Goal: Task Accomplishment & Management: Complete application form

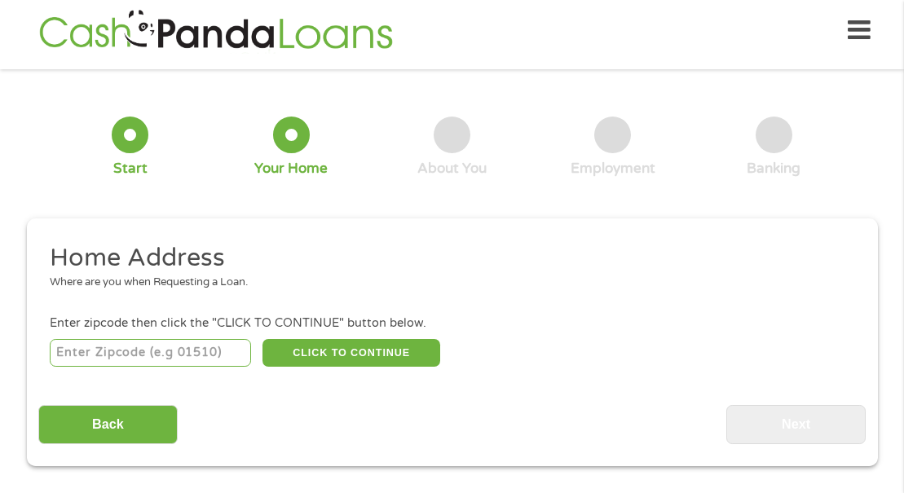
click at [161, 350] on input "number" at bounding box center [150, 353] width 201 height 28
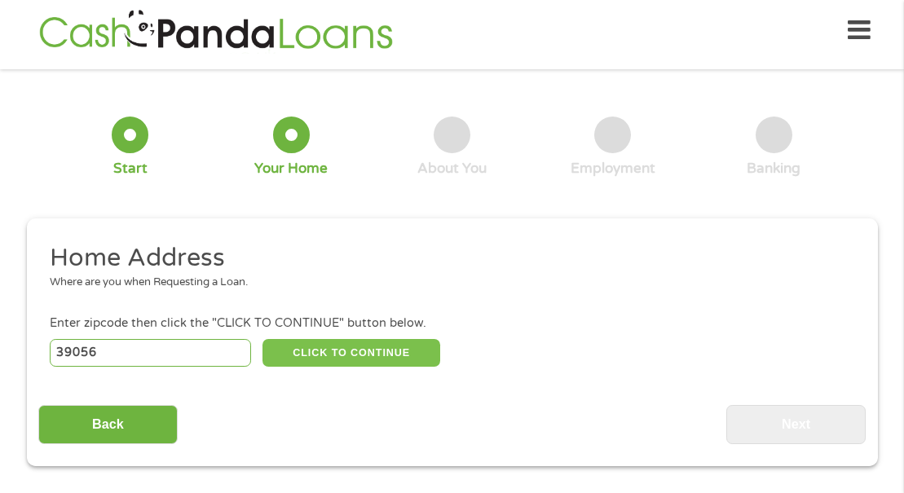
type input "39056"
click at [352, 350] on button "CLICK TO CONTINUE" at bounding box center [351, 353] width 178 height 28
type input "39056"
type input "[PERSON_NAME]"
select select "[US_STATE]"
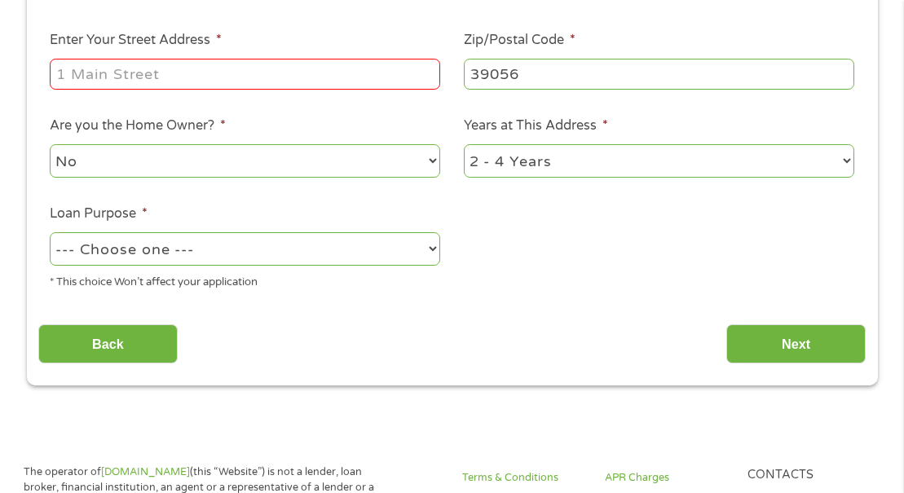
scroll to position [367, 0]
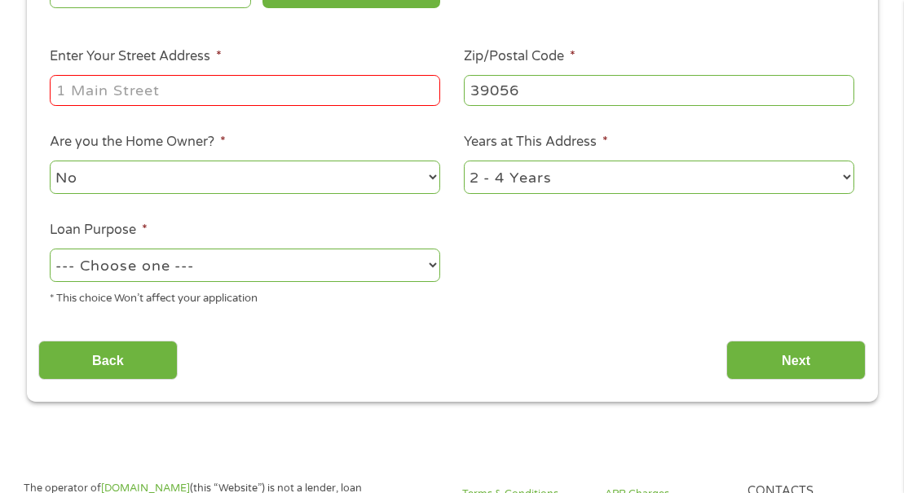
click at [260, 88] on input "Enter Your Street Address *" at bounding box center [245, 90] width 390 height 31
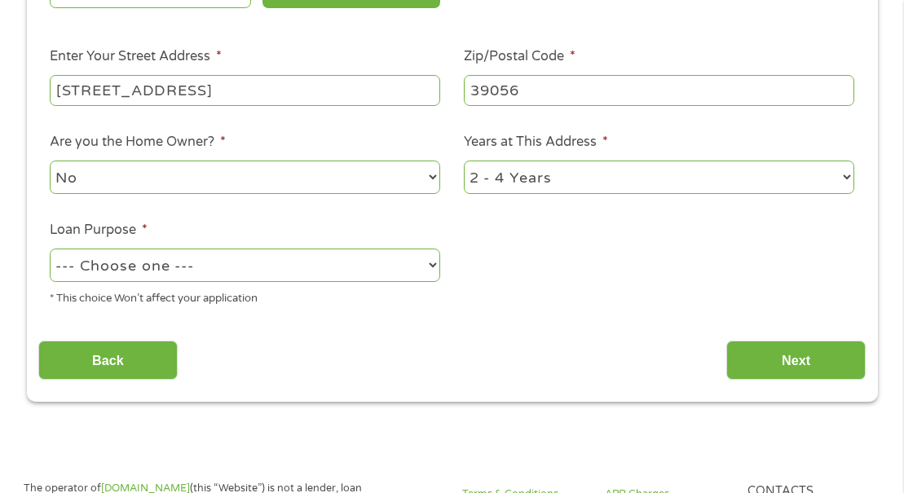
type input "[STREET_ADDRESS]"
click at [429, 178] on select "No Yes" at bounding box center [245, 177] width 390 height 33
select select "yes"
click at [50, 161] on select "No Yes" at bounding box center [245, 177] width 390 height 33
click at [577, 163] on select "1 Year or less 1 - 2 Years 2 - 4 Years Over 4 Years" at bounding box center [659, 177] width 390 height 33
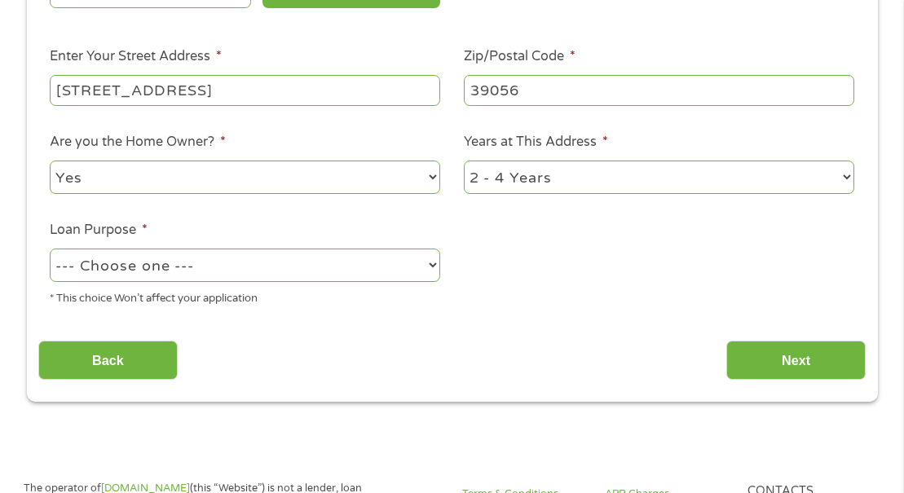
select select "60months"
click at [464, 161] on select "1 Year or less 1 - 2 Years 2 - 4 Years Over 4 Years" at bounding box center [659, 177] width 390 height 33
click at [429, 259] on select "--- Choose one --- Pay Bills Debt Consolidation Home Improvement Major Purchase…" at bounding box center [245, 264] width 390 height 33
select select "paybills"
click at [50, 248] on select "--- Choose one --- Pay Bills Debt Consolidation Home Improvement Major Purchase…" at bounding box center [245, 264] width 390 height 33
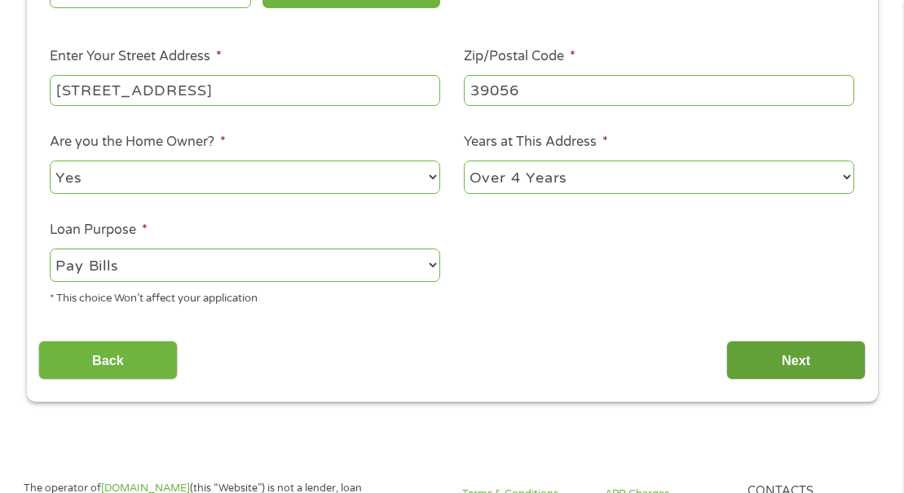
click at [789, 360] on input "Next" at bounding box center [795, 361] width 139 height 40
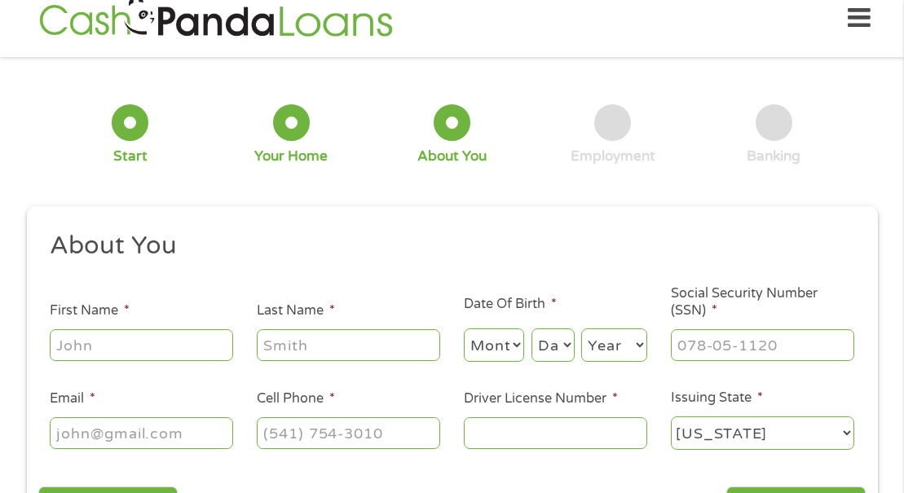
scroll to position [8, 0]
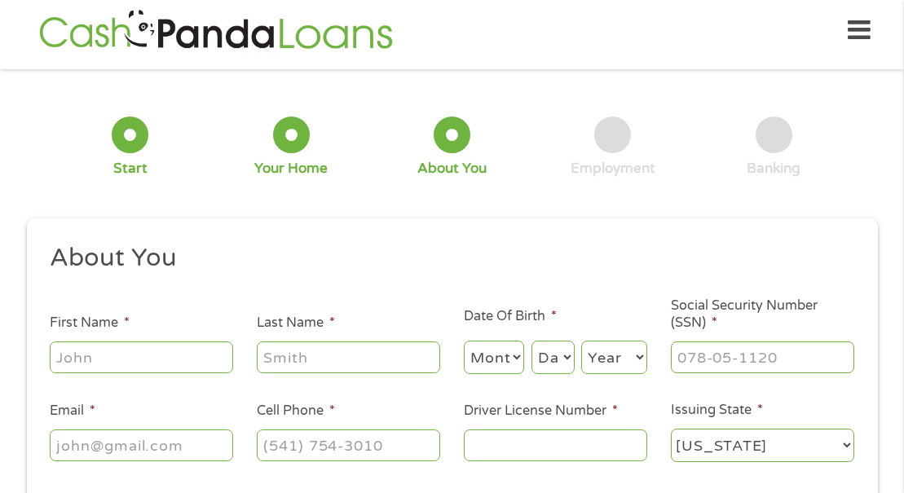
click at [175, 353] on input "First Name *" at bounding box center [141, 356] width 183 height 31
type input "[PERSON_NAME]"
click at [519, 357] on select "Month 1 2 3 4 5 6 7 8 9 10 11 12" at bounding box center [494, 357] width 61 height 33
select select "4"
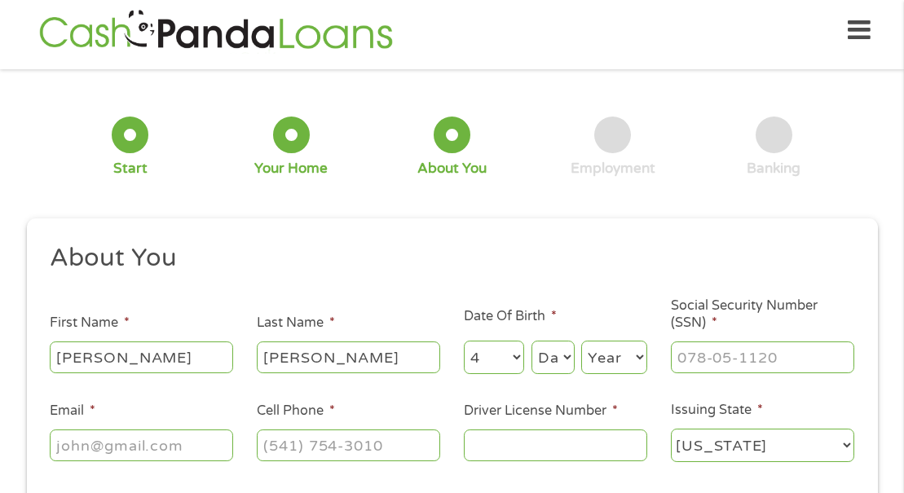
click at [464, 341] on select "Month 1 2 3 4 5 6 7 8 9 10 11 12" at bounding box center [494, 357] width 61 height 33
click at [563, 361] on select "Day 1 2 3 4 5 6 7 8 9 10 11 12 13 14 15 16 17 18 19 20 21 22 23 24 25 26 27 28 …" at bounding box center [552, 357] width 43 height 33
select select "24"
click at [531, 341] on select "Day 1 2 3 4 5 6 7 8 9 10 11 12 13 14 15 16 17 18 19 20 21 22 23 24 25 26 27 28 …" at bounding box center [552, 357] width 43 height 33
click at [615, 358] on select "Year [DATE] 2006 2005 2004 2003 2002 2001 2000 1999 1998 1997 1996 1995 1994 19…" at bounding box center [614, 357] width 66 height 33
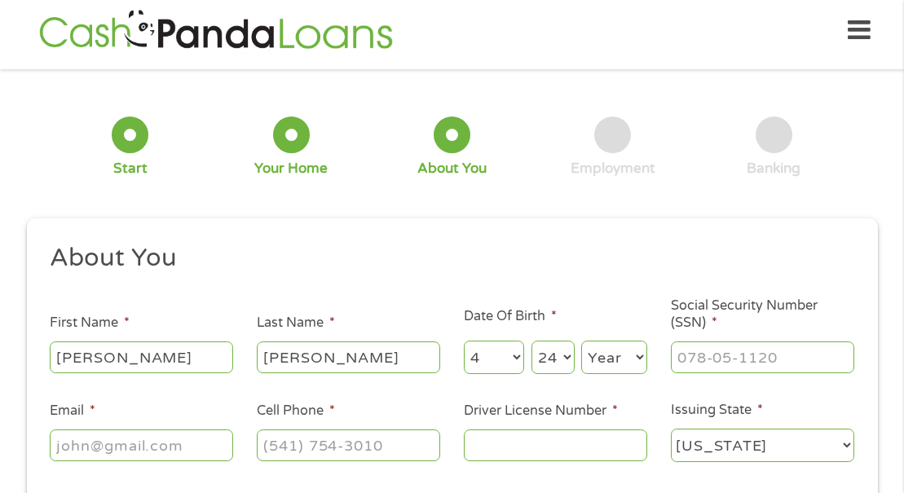
select select "1971"
click at [581, 341] on select "Year [DATE] 2006 2005 2004 2003 2002 2001 2000 1999 1998 1997 1996 1995 1994 19…" at bounding box center [614, 357] width 66 height 33
click at [696, 355] on input "___-__-____" at bounding box center [762, 356] width 183 height 31
type input "426-37-0384"
click at [218, 440] on input "Email *" at bounding box center [141, 444] width 183 height 31
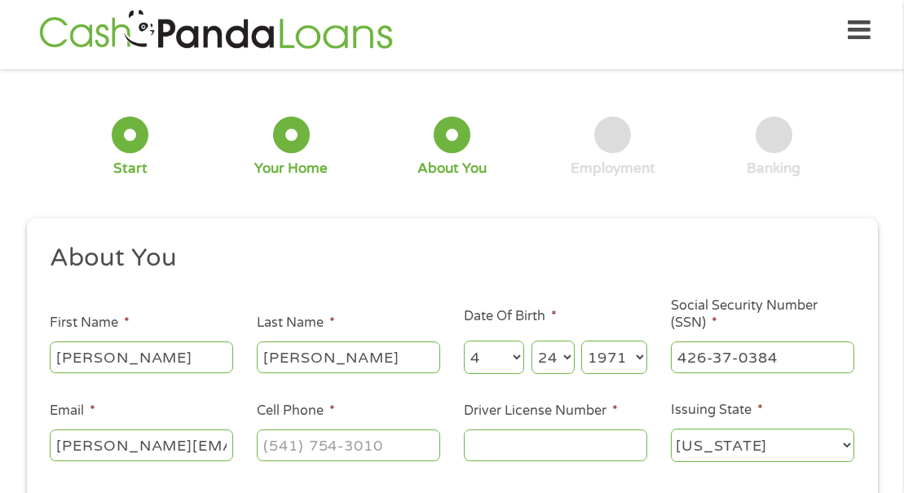
scroll to position [0, 9]
type input "[PERSON_NAME][EMAIL_ADDRESS][DOMAIN_NAME]"
type input "[PHONE_NUMBER]"
click at [485, 443] on input "Driver License Number *" at bounding box center [555, 444] width 183 height 31
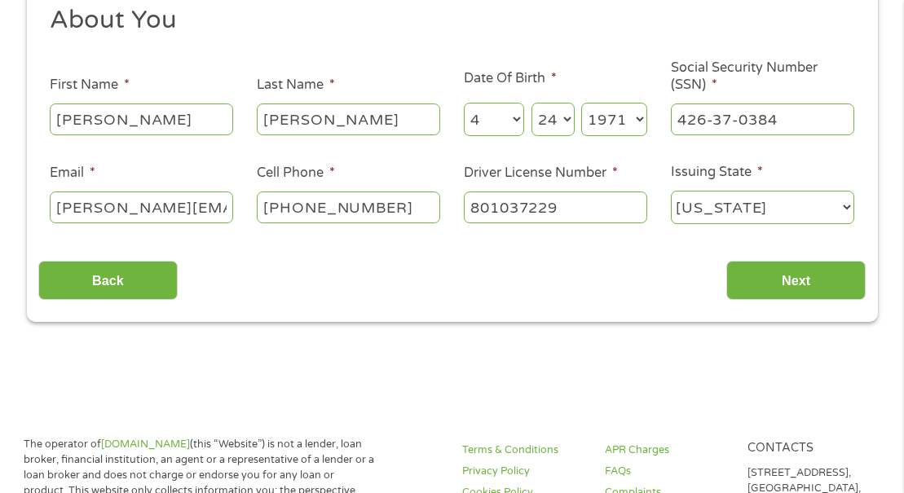
scroll to position [284, 0]
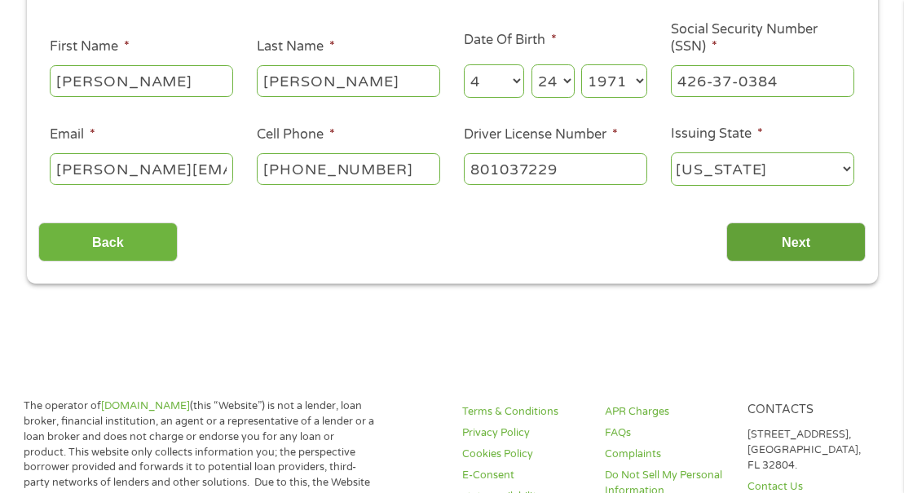
type input "801037229"
click at [788, 244] on input "Next" at bounding box center [795, 242] width 139 height 40
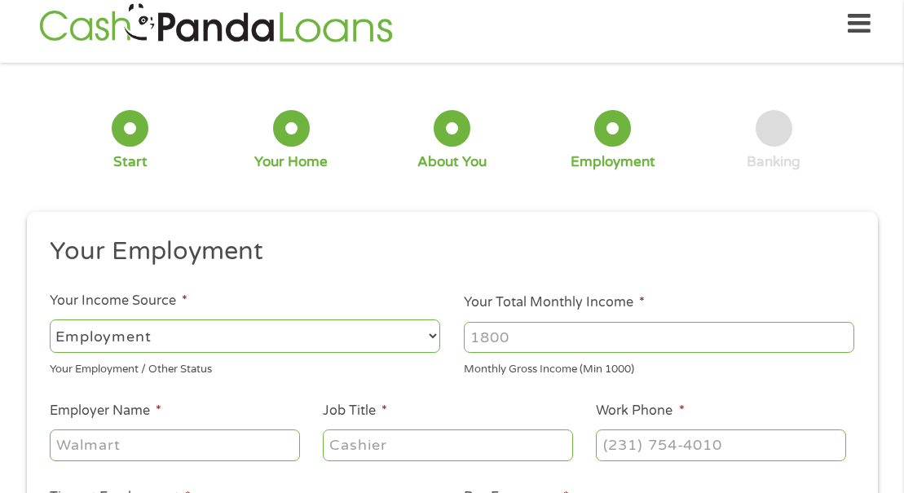
scroll to position [8, 0]
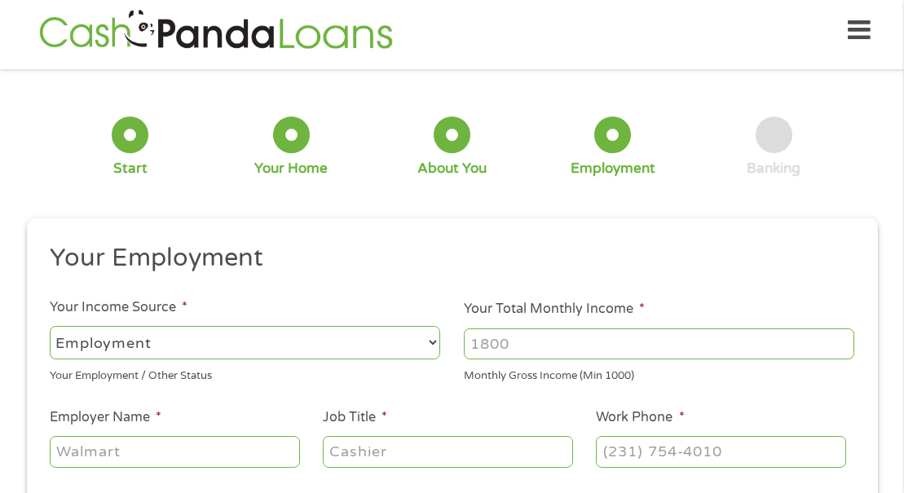
click at [492, 345] on input "Your Total Monthly Income *" at bounding box center [659, 343] width 390 height 31
type input "3680"
click at [91, 453] on input "Employer Name *" at bounding box center [174, 451] width 249 height 31
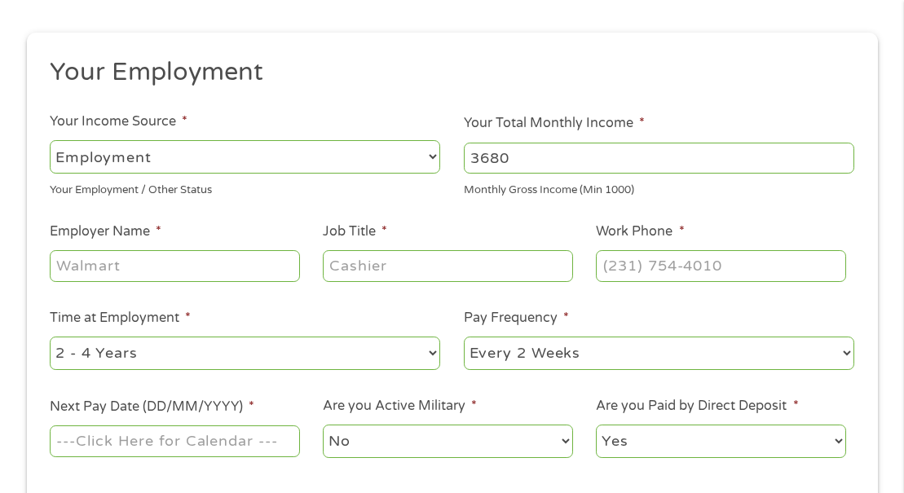
scroll to position [279, 0]
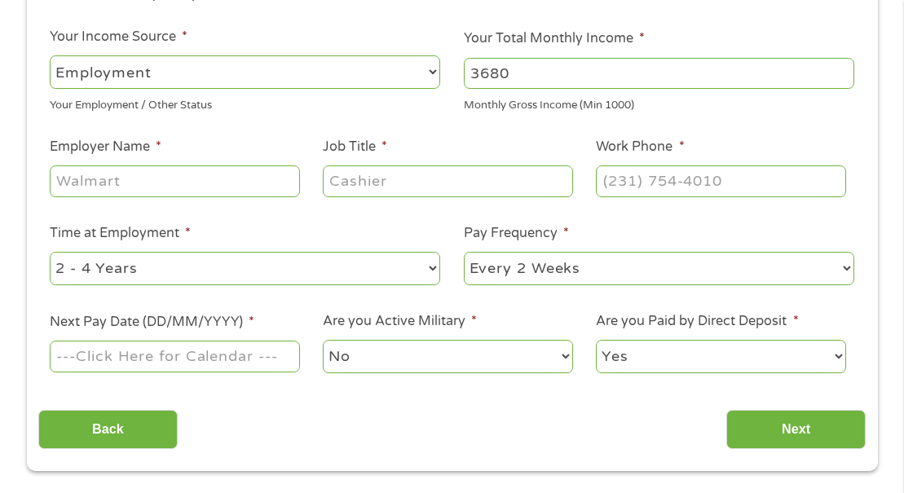
click at [332, 175] on input "Job Title *" at bounding box center [447, 180] width 249 height 31
type input "S"
type input "Customer Services Rep"
click at [71, 190] on input "Employer Name *" at bounding box center [174, 180] width 249 height 31
type input "B"
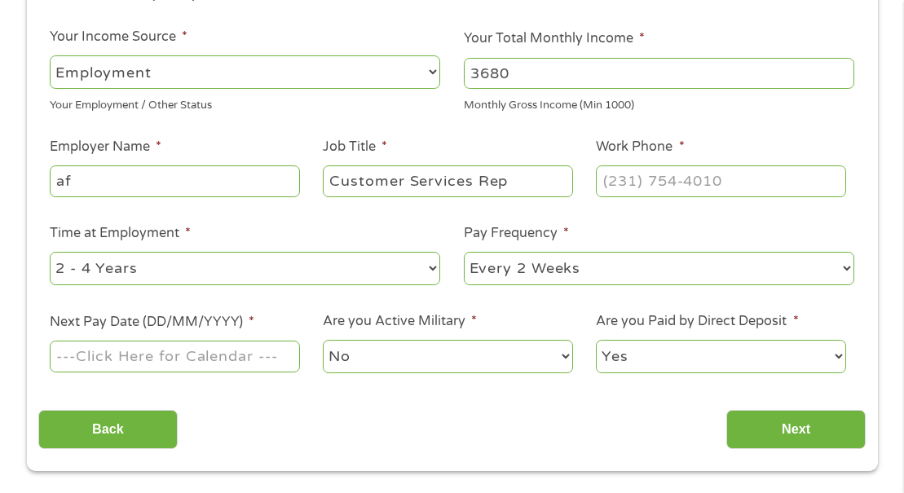
type input "a"
type input "A"
type input "Every Health Group"
click at [629, 182] on input "(___) ___-____" at bounding box center [720, 180] width 249 height 31
type input "[PHONE_NUMBER]"
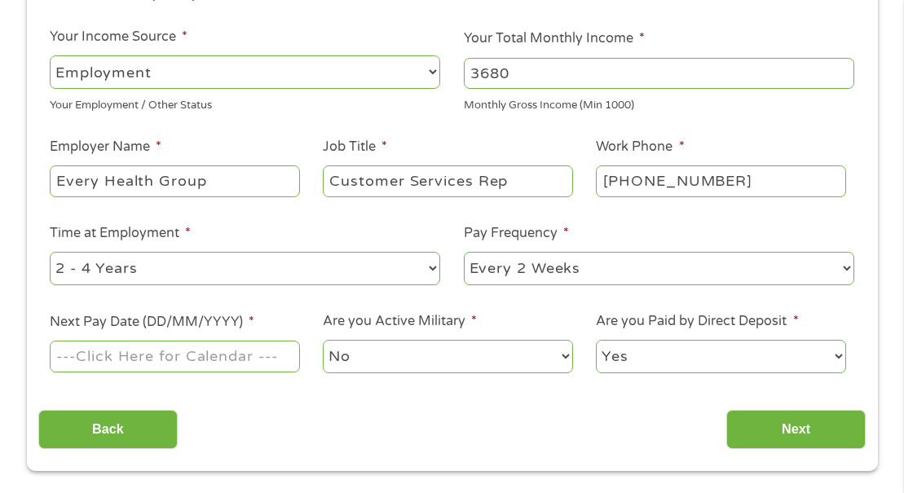
click at [429, 266] on select "--- Choose one --- 1 Year or less 1 - 2 Years 2 - 4 Years Over 4 Years" at bounding box center [245, 268] width 390 height 33
select select "24months"
click at [50, 252] on select "--- Choose one --- 1 Year or less 1 - 2 Years 2 - 4 Years Over 4 Years" at bounding box center [245, 268] width 390 height 33
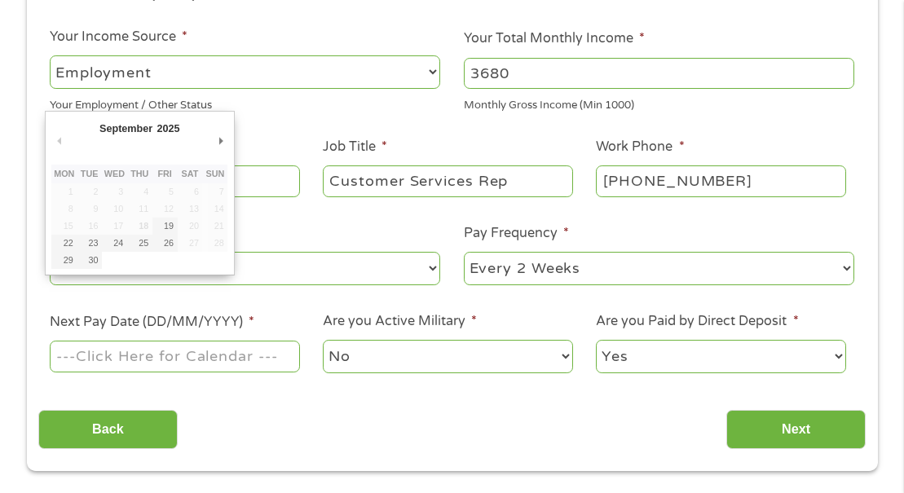
click at [174, 362] on input "Next Pay Date (DD/MM/YYYY) *" at bounding box center [174, 356] width 249 height 31
type input "[DATE]"
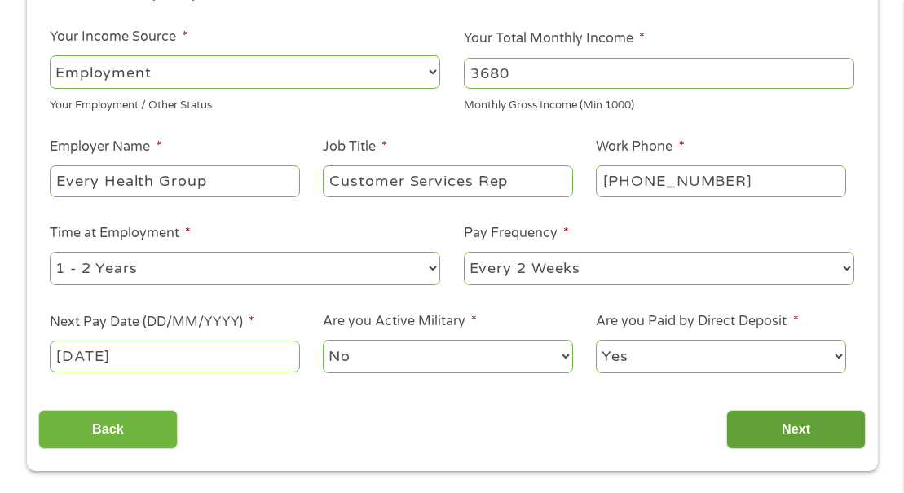
click at [807, 429] on input "Next" at bounding box center [795, 430] width 139 height 40
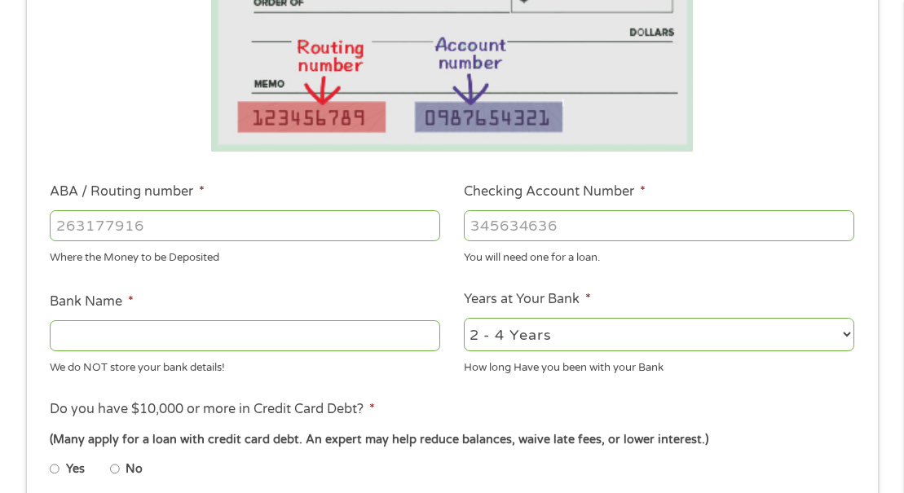
scroll to position [444, 0]
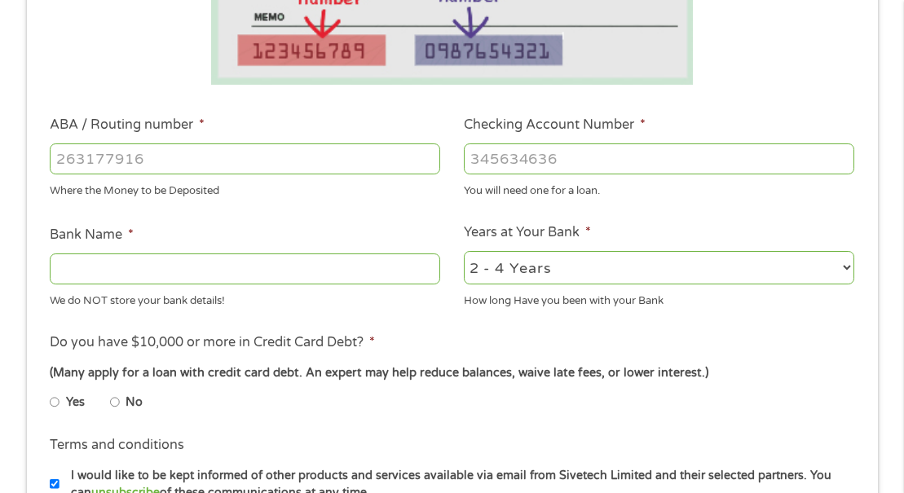
click at [91, 162] on input "ABA / Routing number *" at bounding box center [245, 158] width 390 height 31
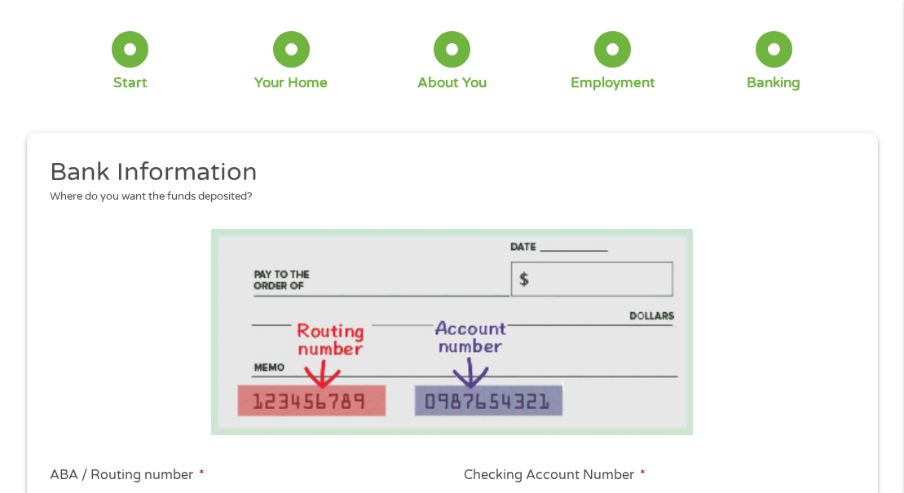
scroll to position [0, 0]
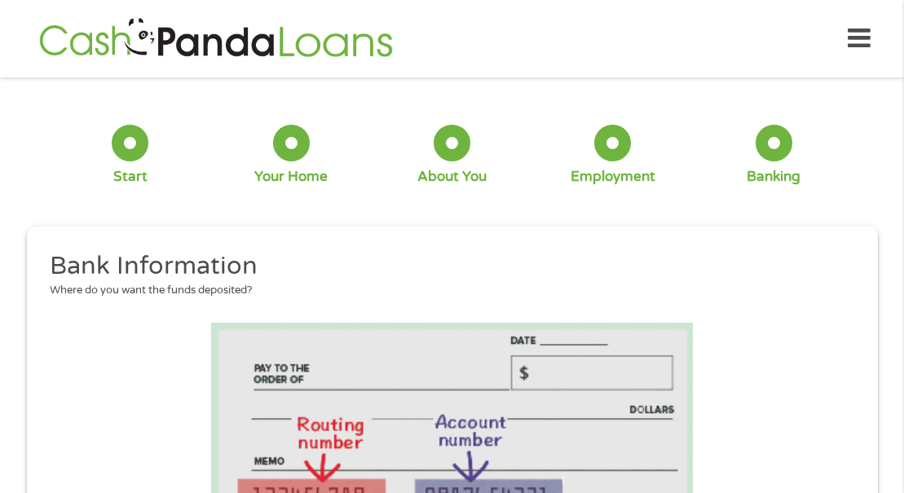
click at [667, 27] on div "Home Get Loan Offer How it works FAQs Blog Cash Loans Quick Loans Online Loans …" at bounding box center [452, 38] width 836 height 51
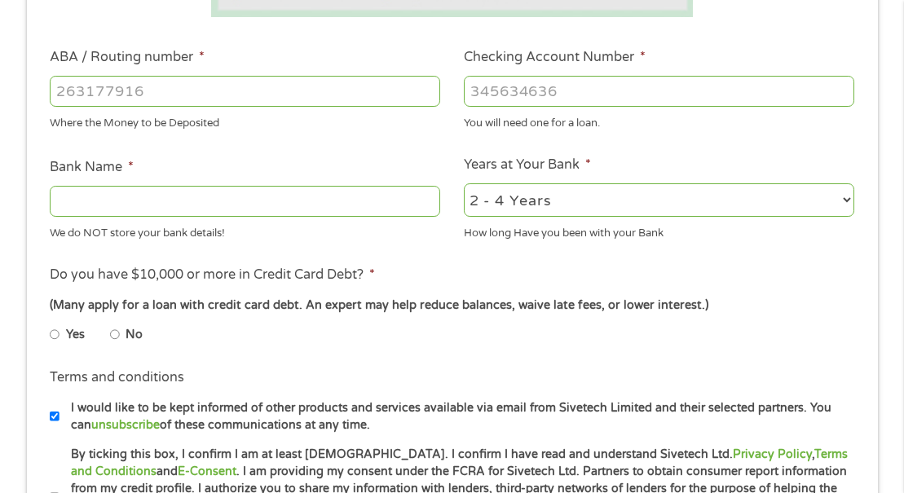
scroll to position [507, 0]
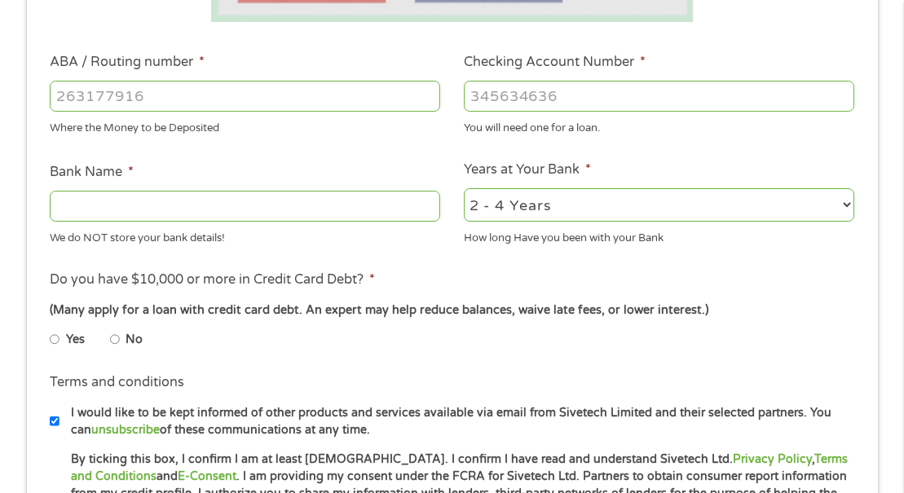
click at [151, 94] on input "ABA / Routing number *" at bounding box center [245, 96] width 390 height 31
type input "041215663"
type input "[PERSON_NAME] BANK"
type input "041215663"
click at [487, 95] on input "Checking Account Number *" at bounding box center [659, 96] width 390 height 31
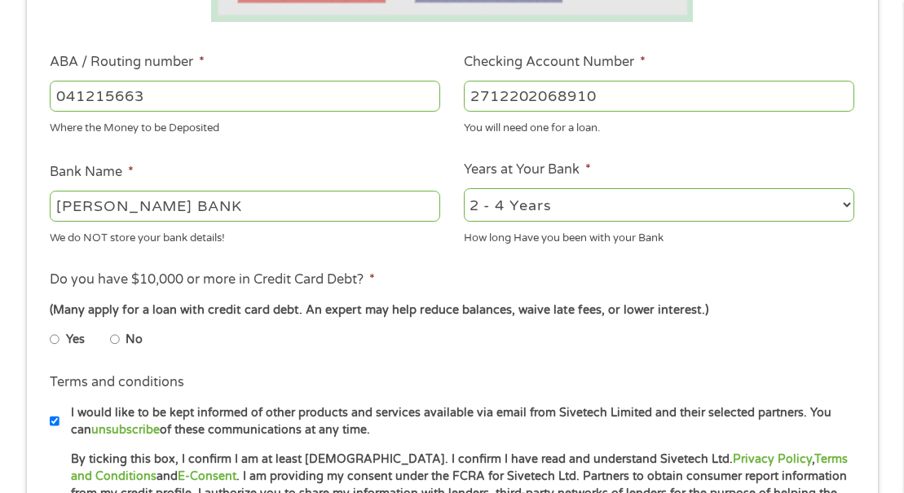
type input "2712202068910"
click at [284, 164] on li "Bank Name * [PERSON_NAME] BANK We do NOT store your bank details!" at bounding box center [245, 204] width 414 height 85
click at [293, 213] on input "[PERSON_NAME] BANK" at bounding box center [245, 206] width 390 height 31
drag, startPoint x: 293, startPoint y: 213, endPoint x: 223, endPoint y: 165, distance: 84.5
click at [223, 165] on li "Bank Name * [PERSON_NAME] BANK We do NOT store your bank details!" at bounding box center [245, 204] width 414 height 85
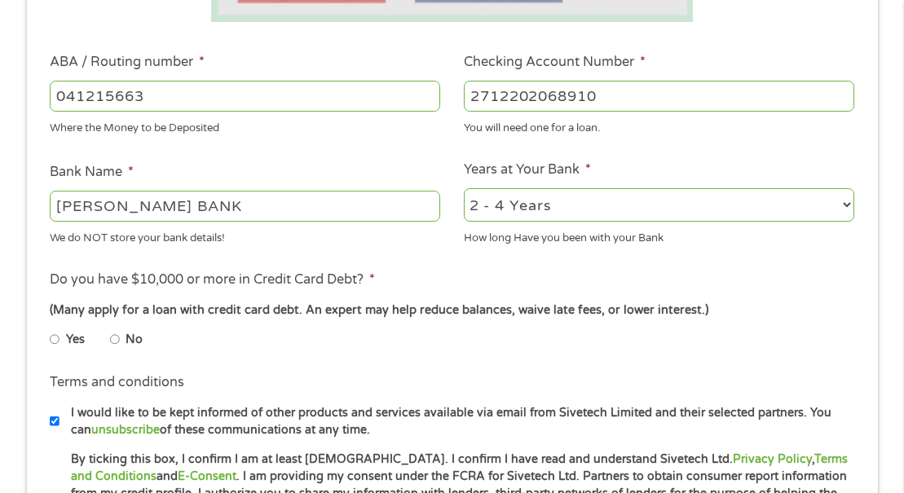
click at [248, 162] on li "Bank Name * [PERSON_NAME] BANK We do NOT store your bank details!" at bounding box center [245, 204] width 414 height 85
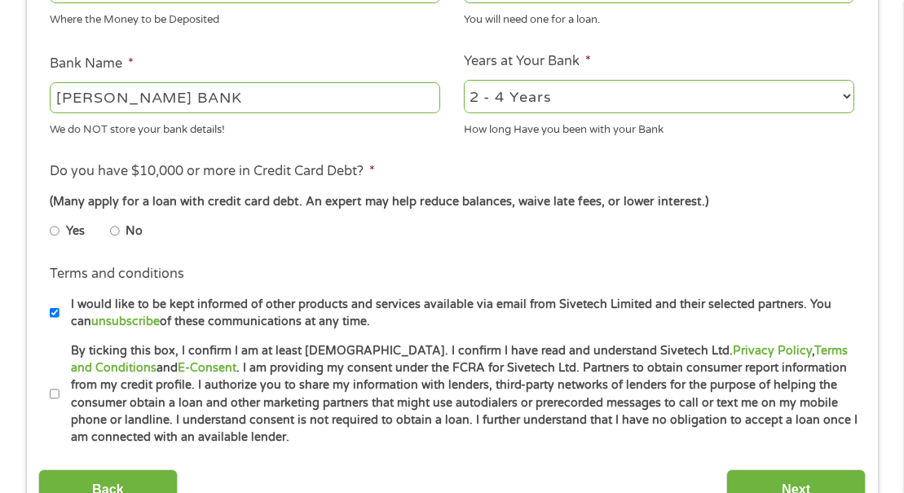
scroll to position [625, 0]
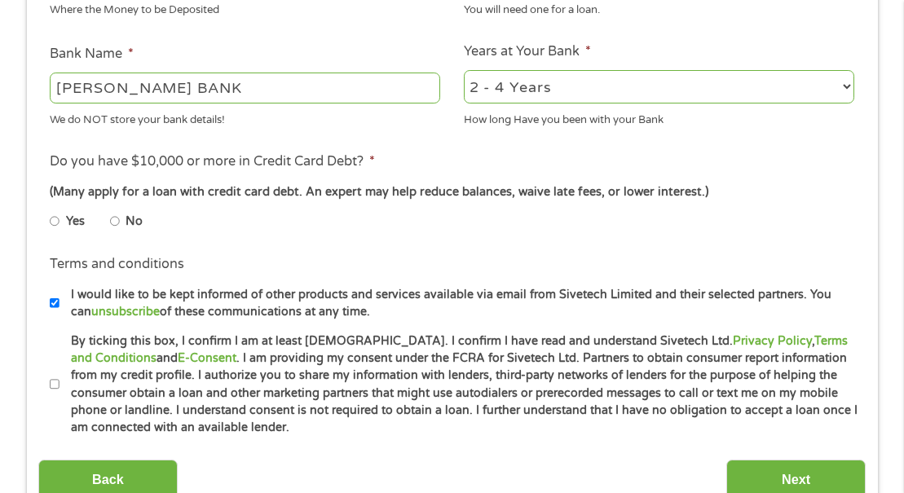
click at [114, 218] on input "No" at bounding box center [115, 222] width 10 height 26
radio input "true"
click at [55, 388] on input "By ticking this box, I confirm I am at least [DEMOGRAPHIC_DATA]. I confirm I ha…" at bounding box center [55, 385] width 10 height 26
checkbox input "true"
click at [772, 474] on input "Next" at bounding box center [795, 480] width 139 height 40
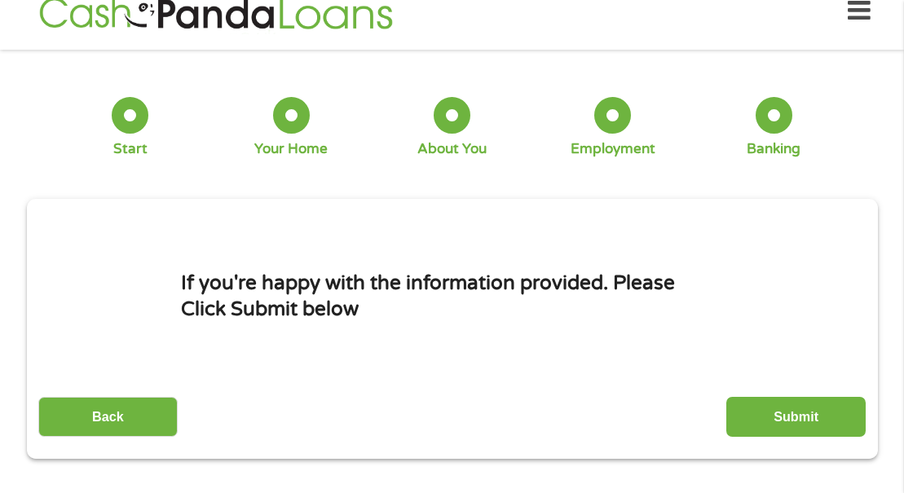
scroll to position [8, 0]
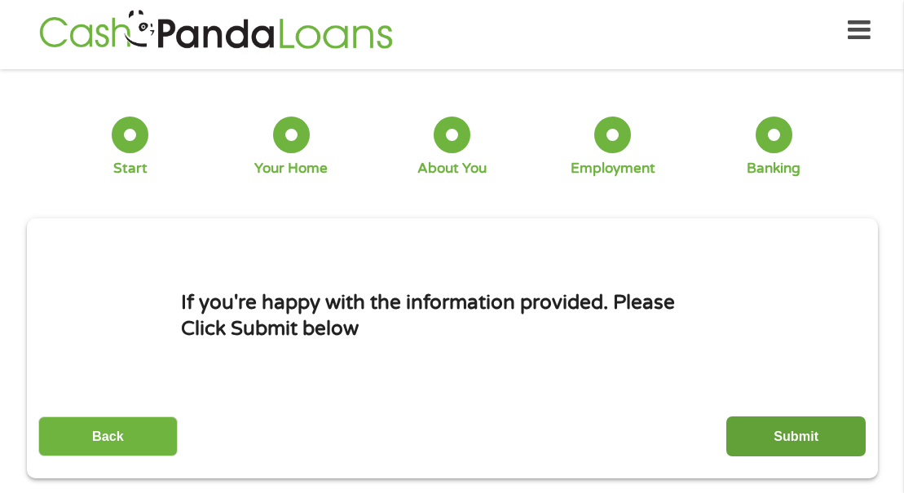
click at [785, 434] on input "Submit" at bounding box center [795, 436] width 139 height 40
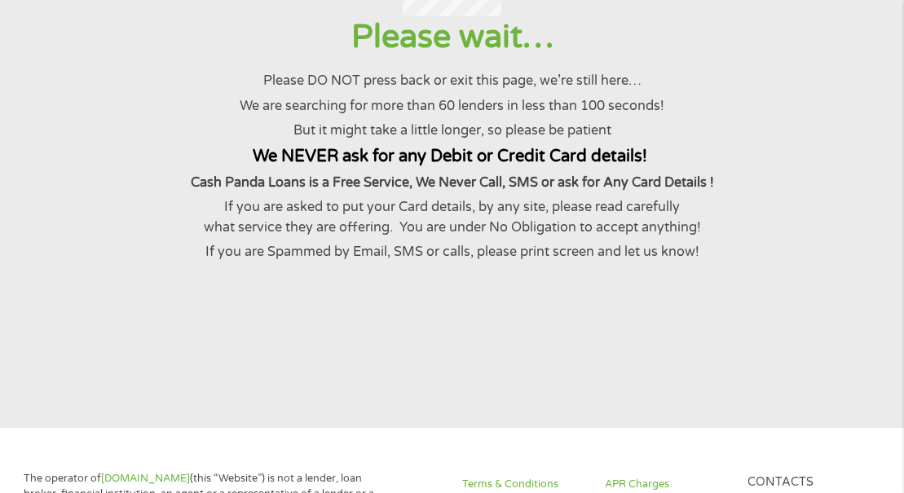
scroll to position [0, 0]
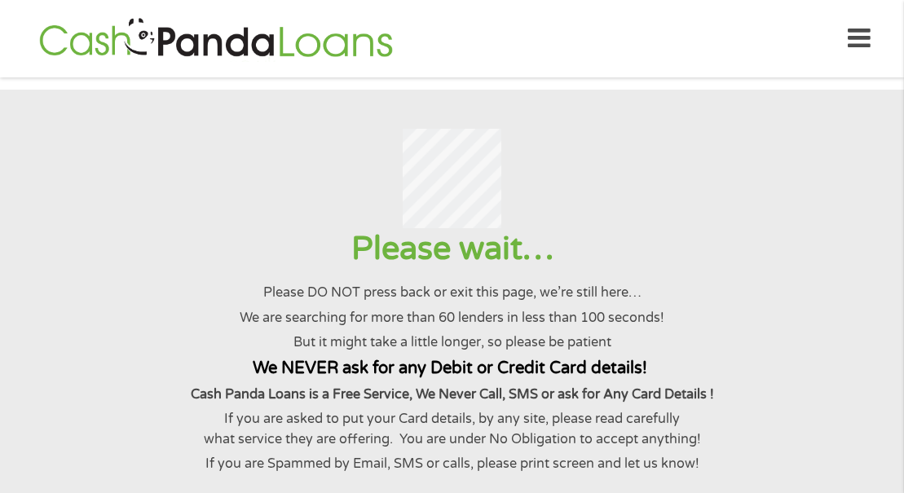
click at [735, 40] on div "Home Get Loan Offer How it works FAQs Blog Cash Loans Quick Loans Online Loans …" at bounding box center [452, 38] width 836 height 51
